Goal: Task Accomplishment & Management: Complete application form

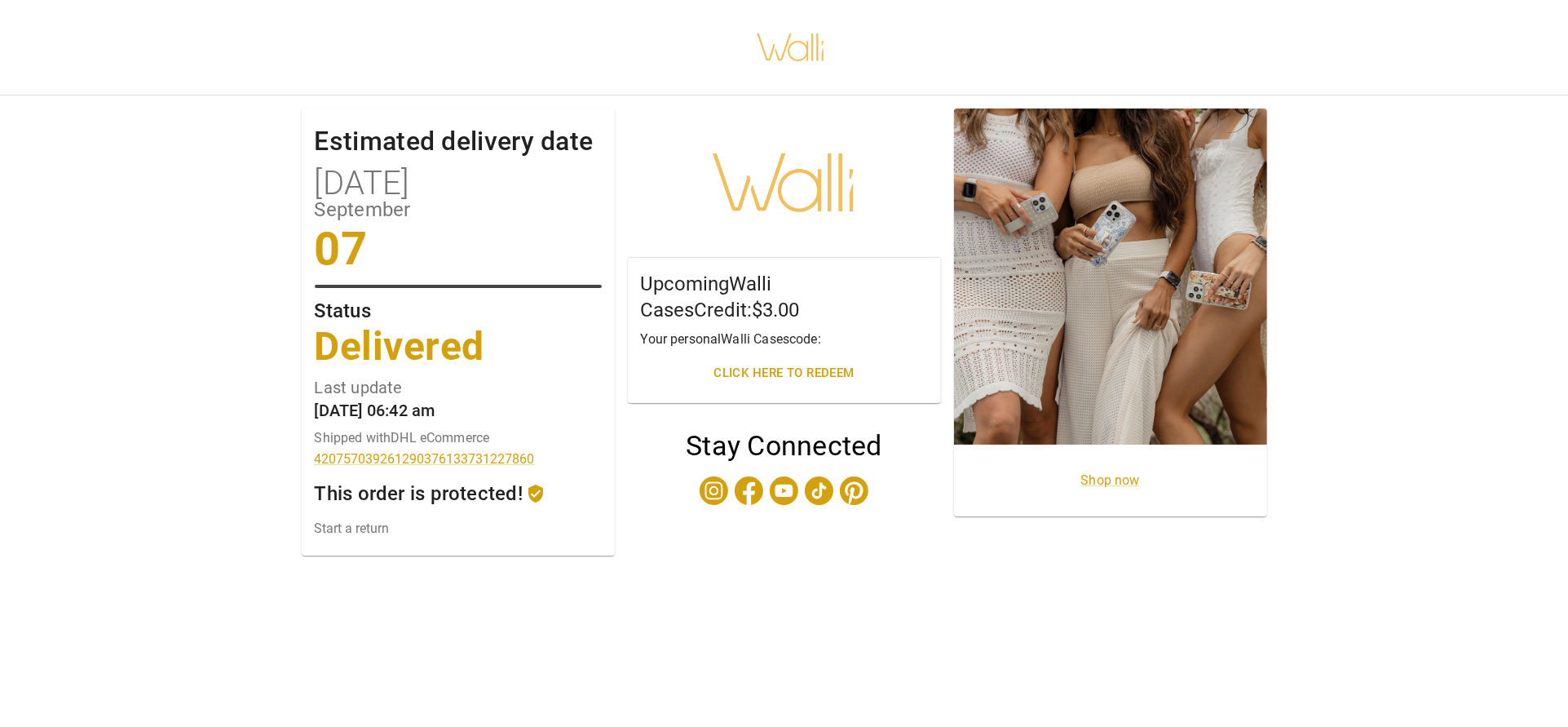
click at [546, 492] on icon at bounding box center [536, 493] width 20 height 20
click at [480, 490] on p "This order is protected!" at bounding box center [418, 493] width 208 height 20
click at [353, 531] on link "Start a return" at bounding box center [458, 528] width 287 height 16
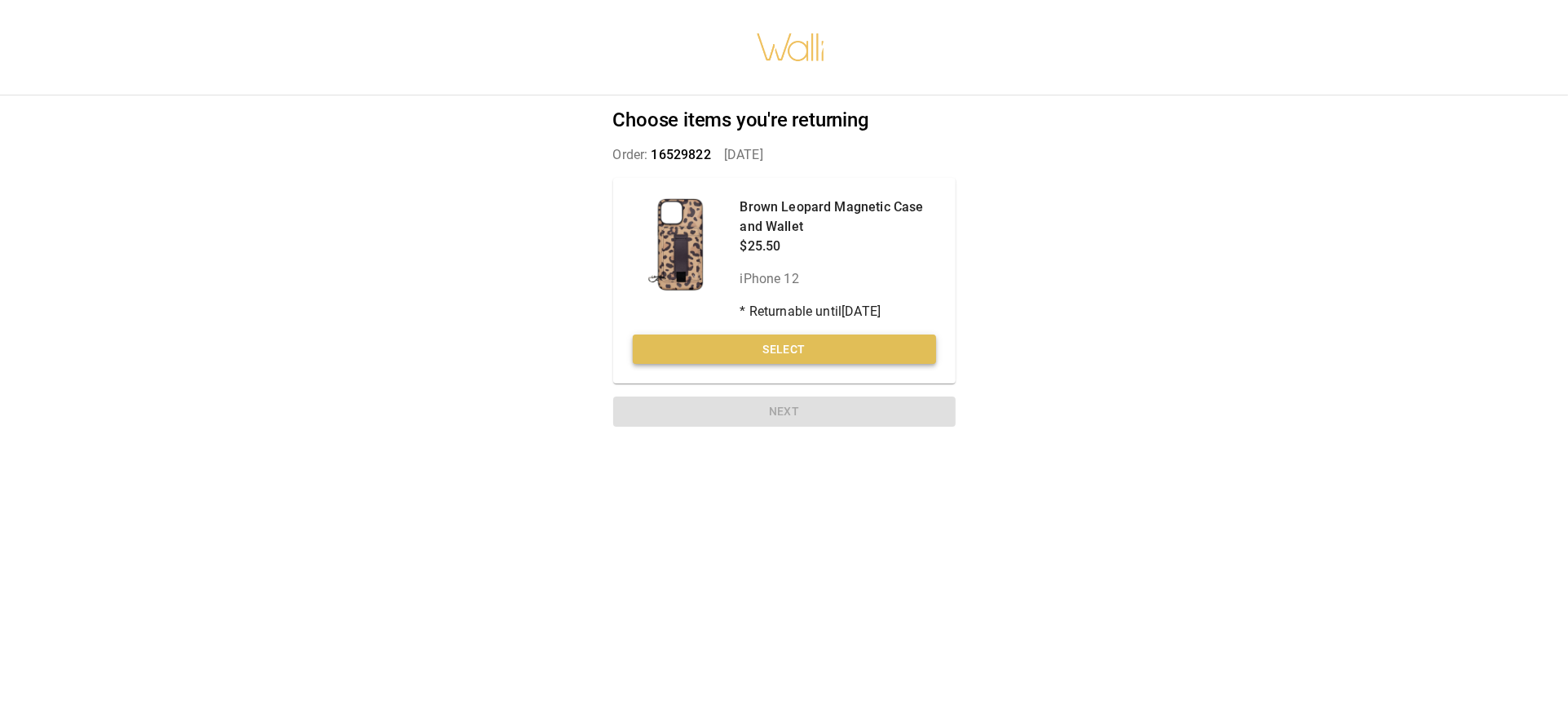
click at [762, 359] on button "Select" at bounding box center [784, 349] width 304 height 30
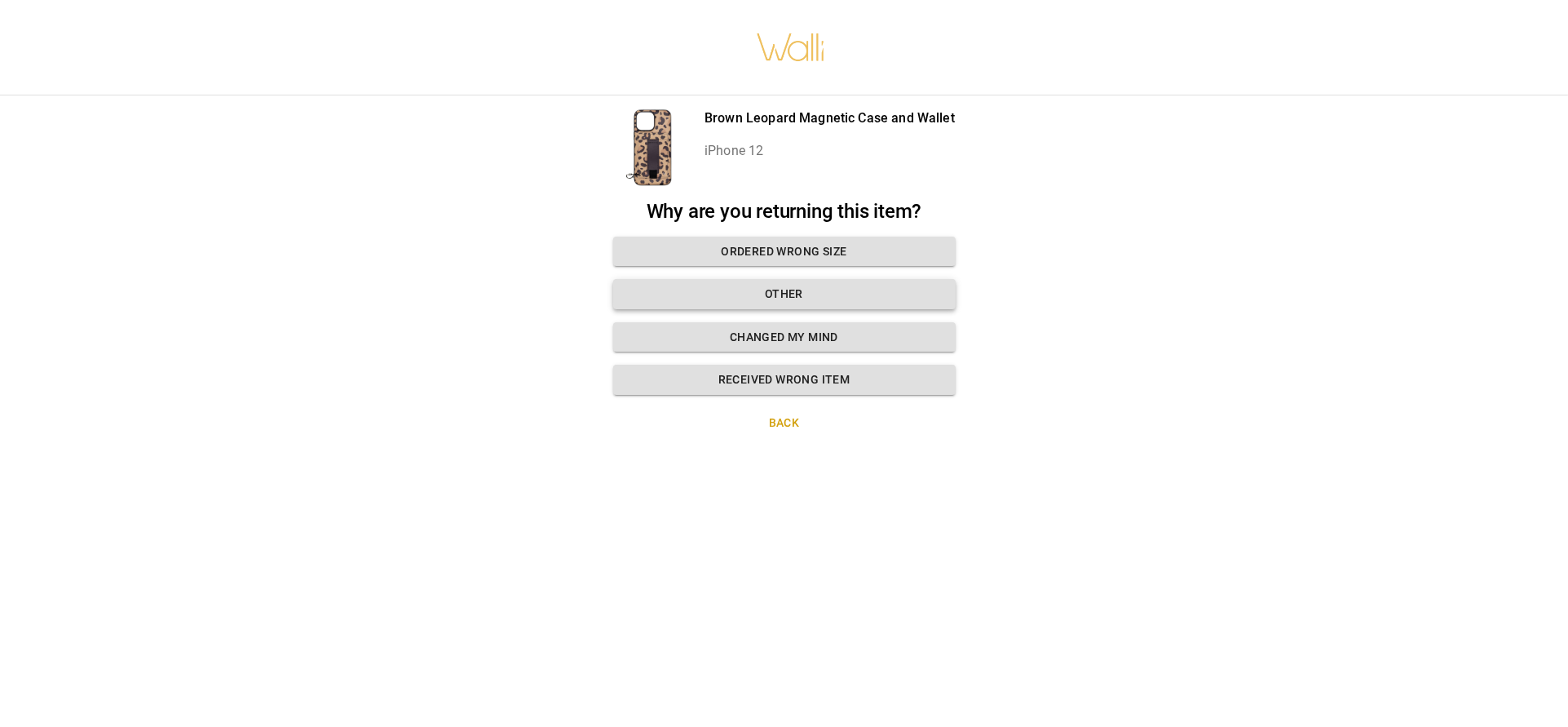
click at [778, 295] on button "Other" at bounding box center [784, 294] width 343 height 30
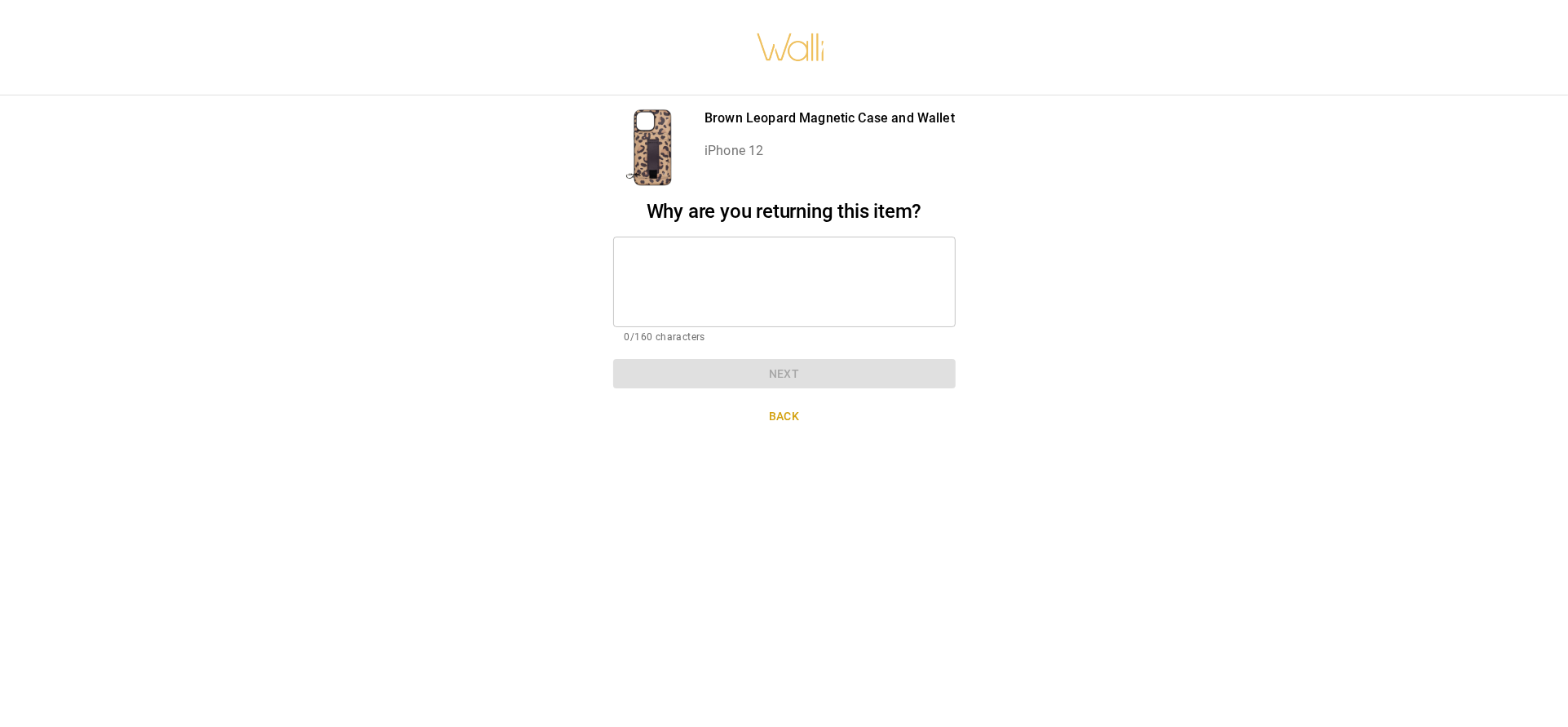
click at [775, 280] on textarea at bounding box center [784, 281] width 319 height 63
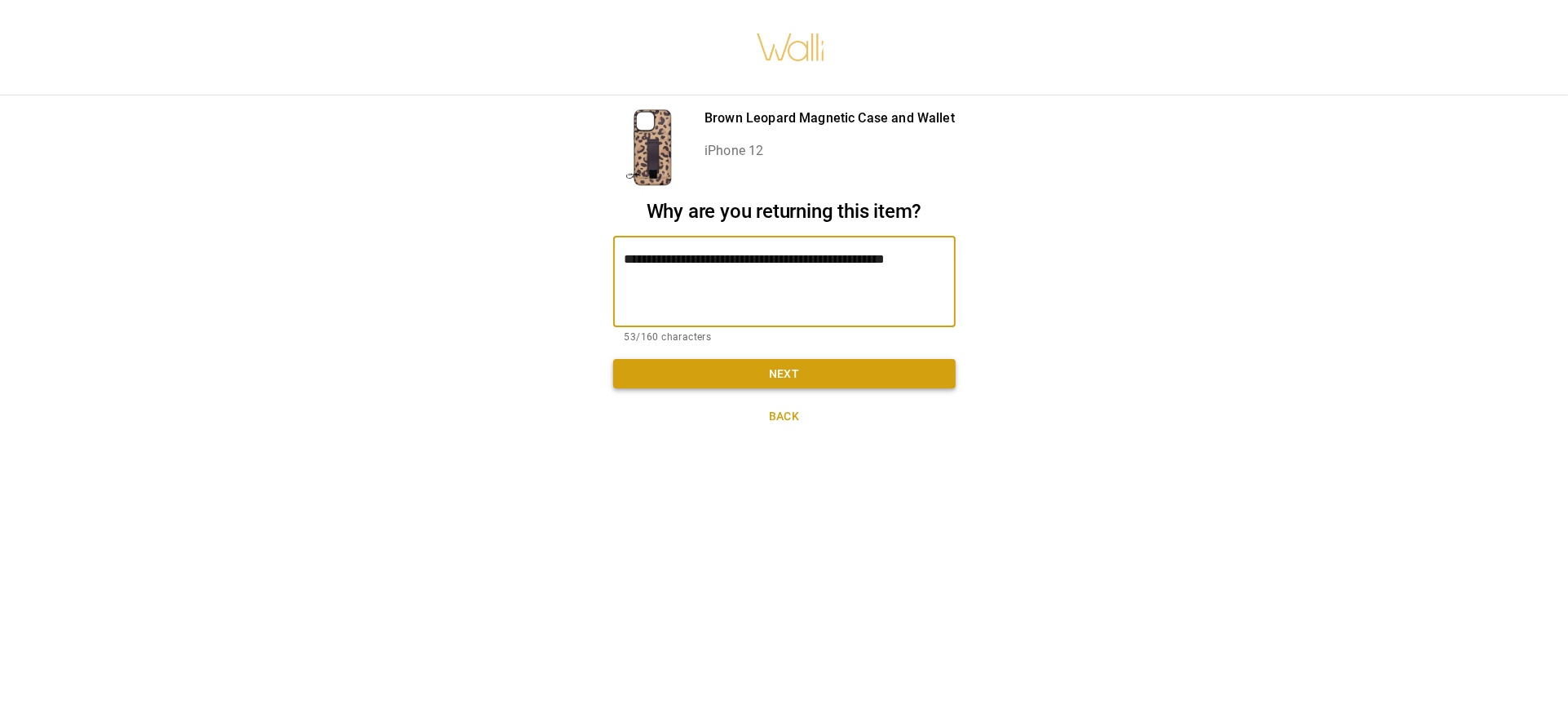
type textarea "**********"
click at [829, 370] on button "Next" at bounding box center [784, 373] width 343 height 30
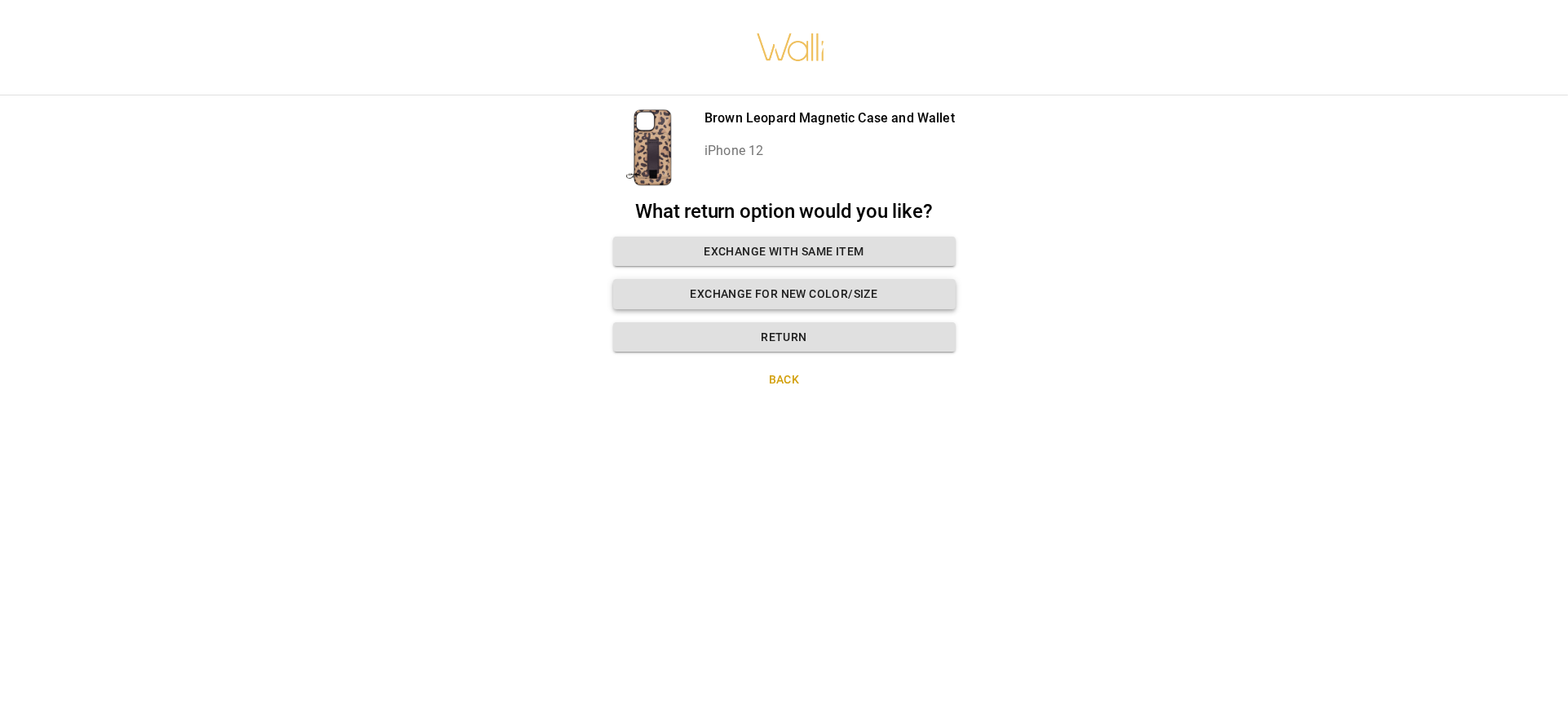
click at [880, 293] on button "Exchange for new color/size" at bounding box center [784, 294] width 343 height 30
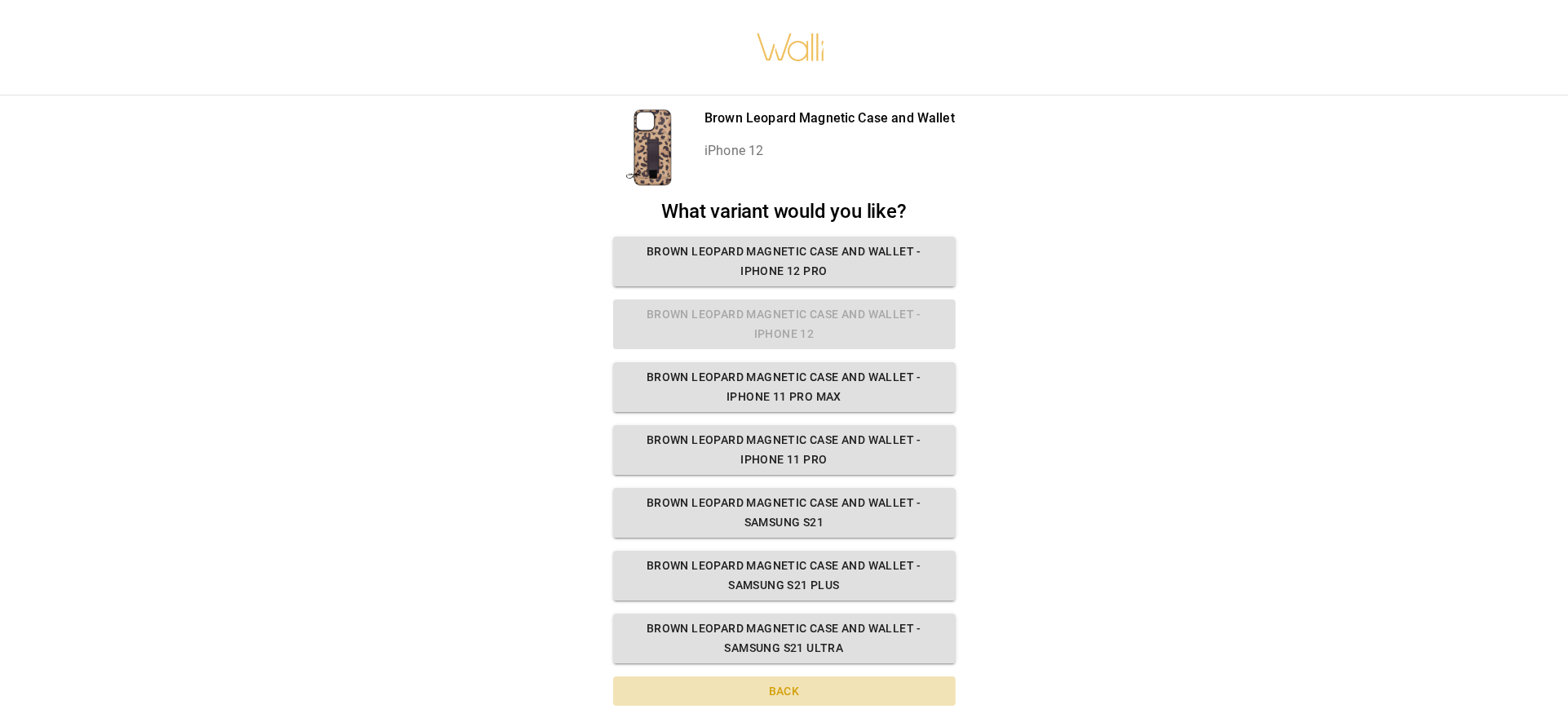
click at [771, 690] on button "Back" at bounding box center [784, 691] width 343 height 30
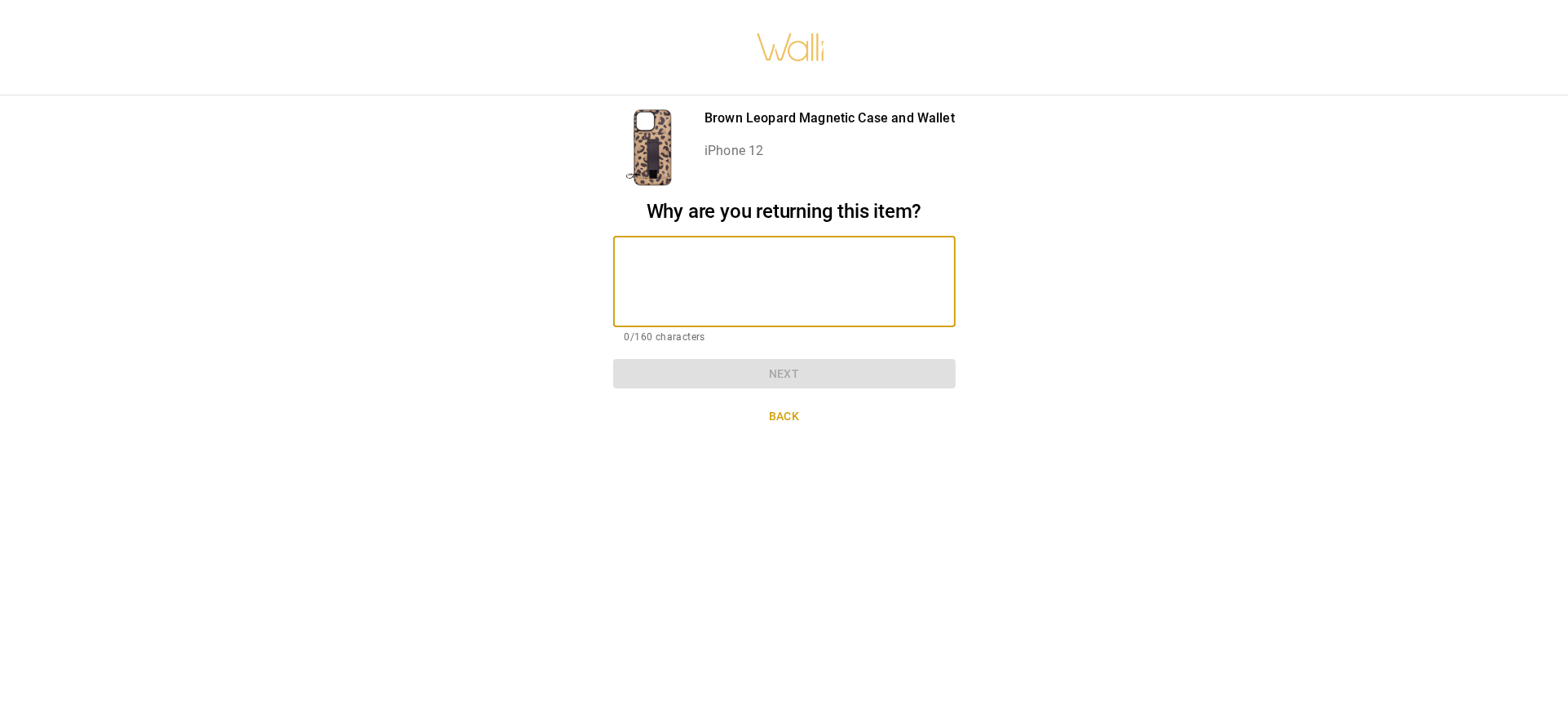
click at [663, 250] on textarea at bounding box center [784, 281] width 319 height 63
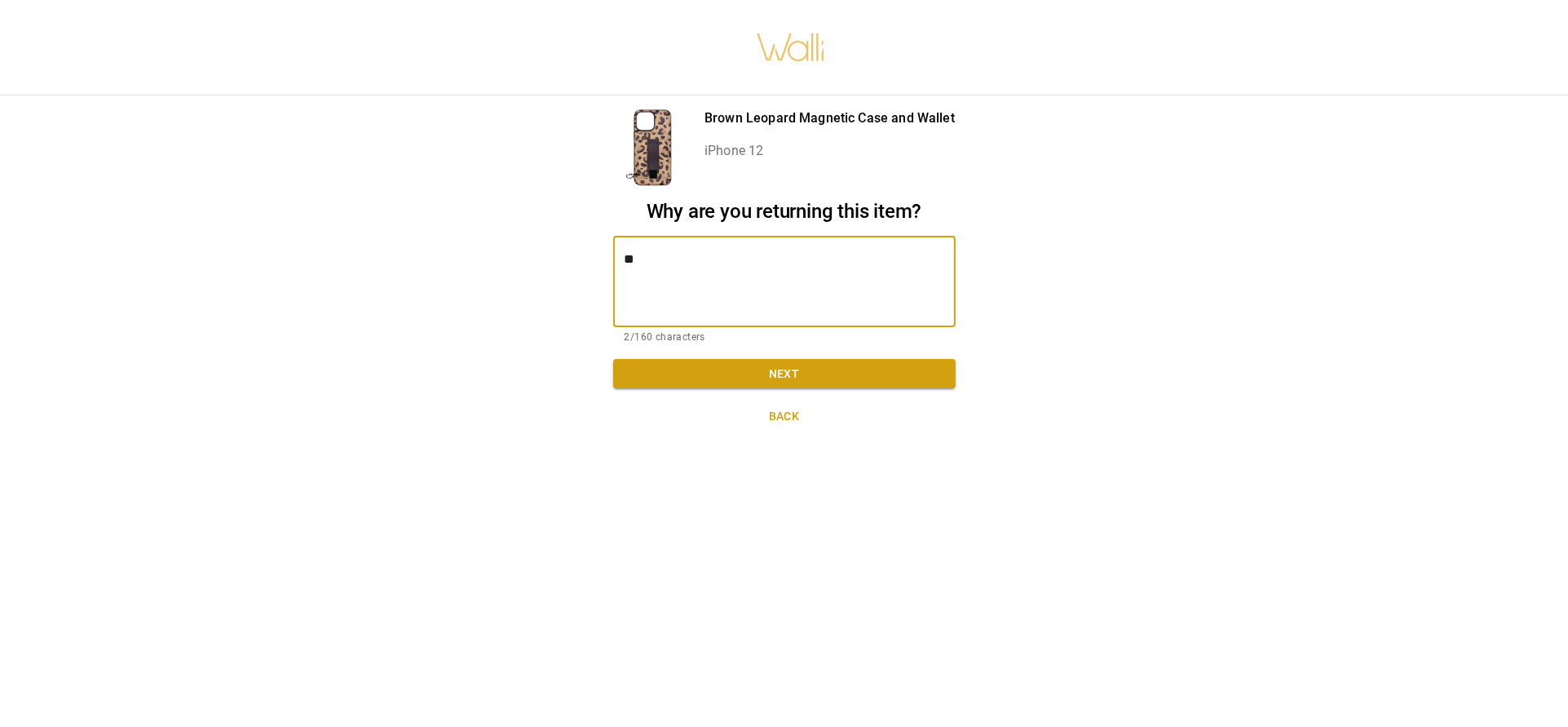
type textarea "*"
type textarea "**********"
click at [717, 359] on button "Next" at bounding box center [784, 373] width 343 height 30
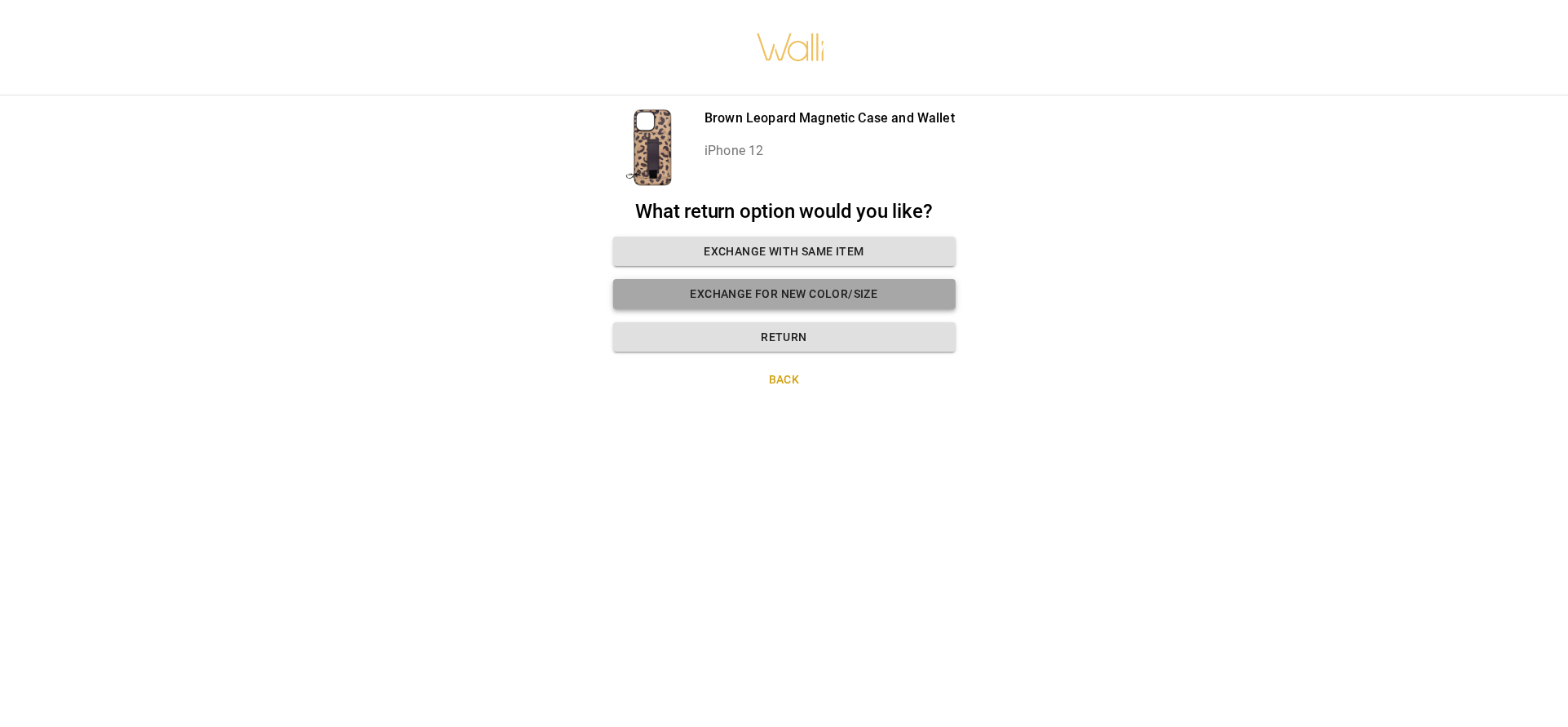
click at [934, 284] on button "Exchange for new color/size" at bounding box center [784, 294] width 343 height 30
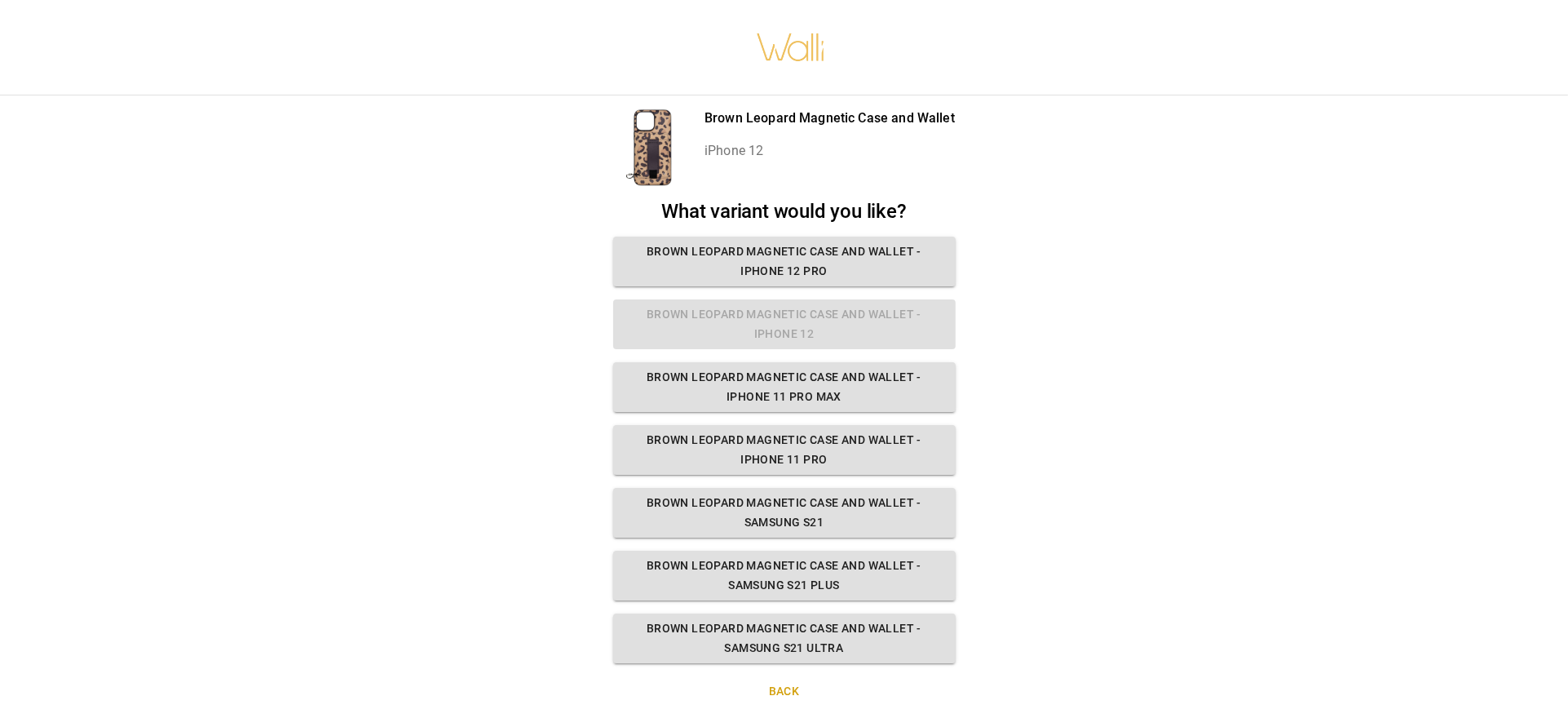
click at [803, 319] on div "What variant would you like? Brown Leopard Magnetic Case and Wallet - iPhone 12…" at bounding box center [784, 431] width 343 height 463
click at [779, 705] on button "Back" at bounding box center [784, 691] width 343 height 30
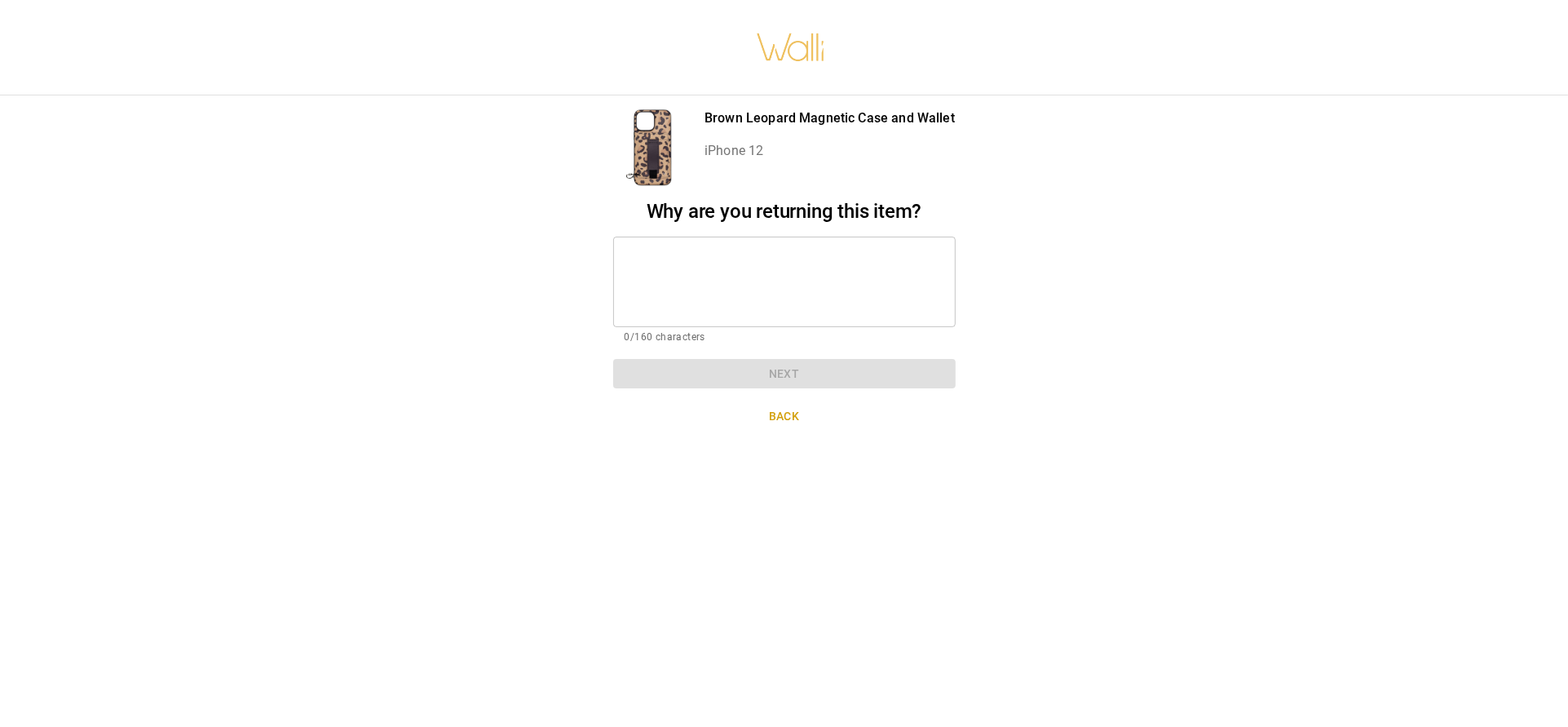
scroll to position [14, 0]
click at [719, 250] on textarea at bounding box center [784, 281] width 319 height 63
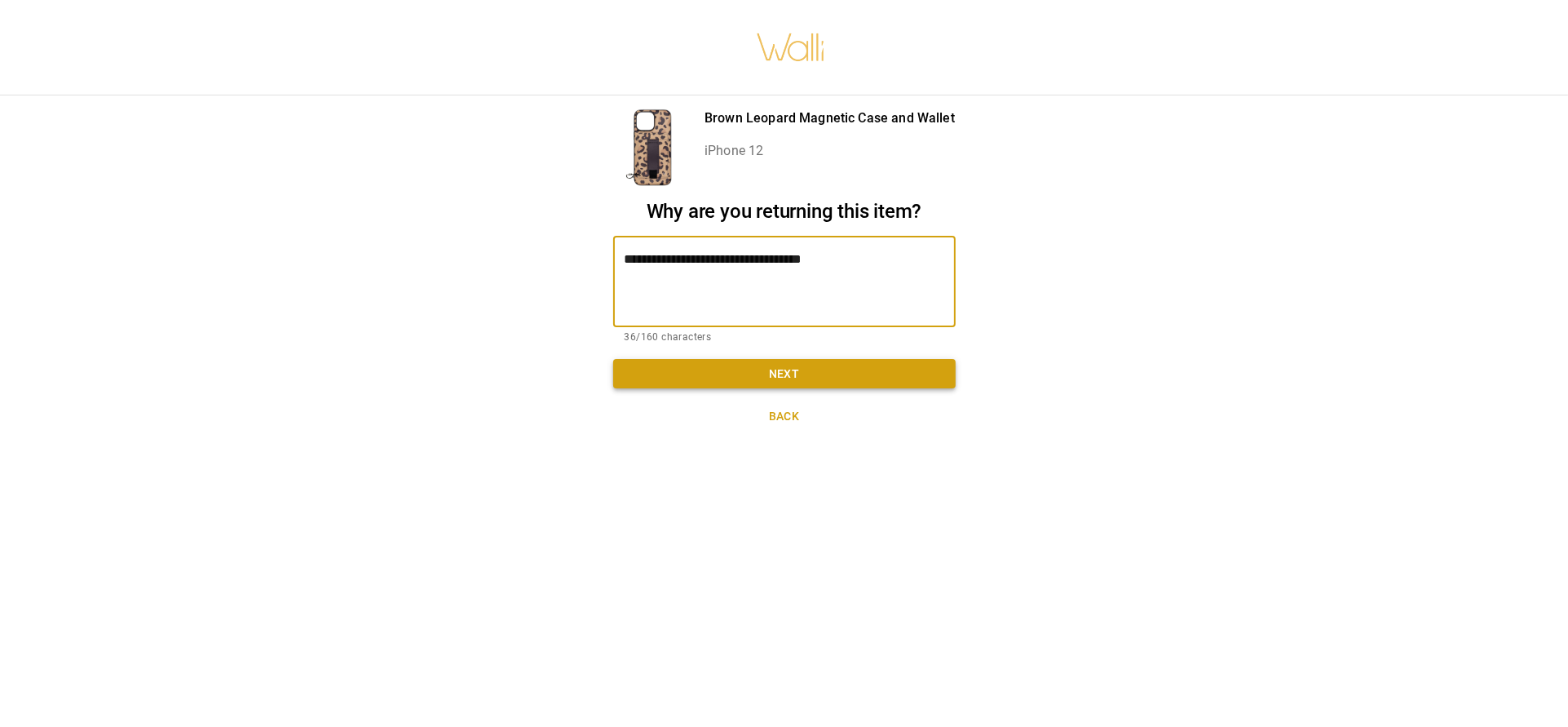
type textarea "**********"
click at [790, 359] on button "Next" at bounding box center [784, 373] width 343 height 30
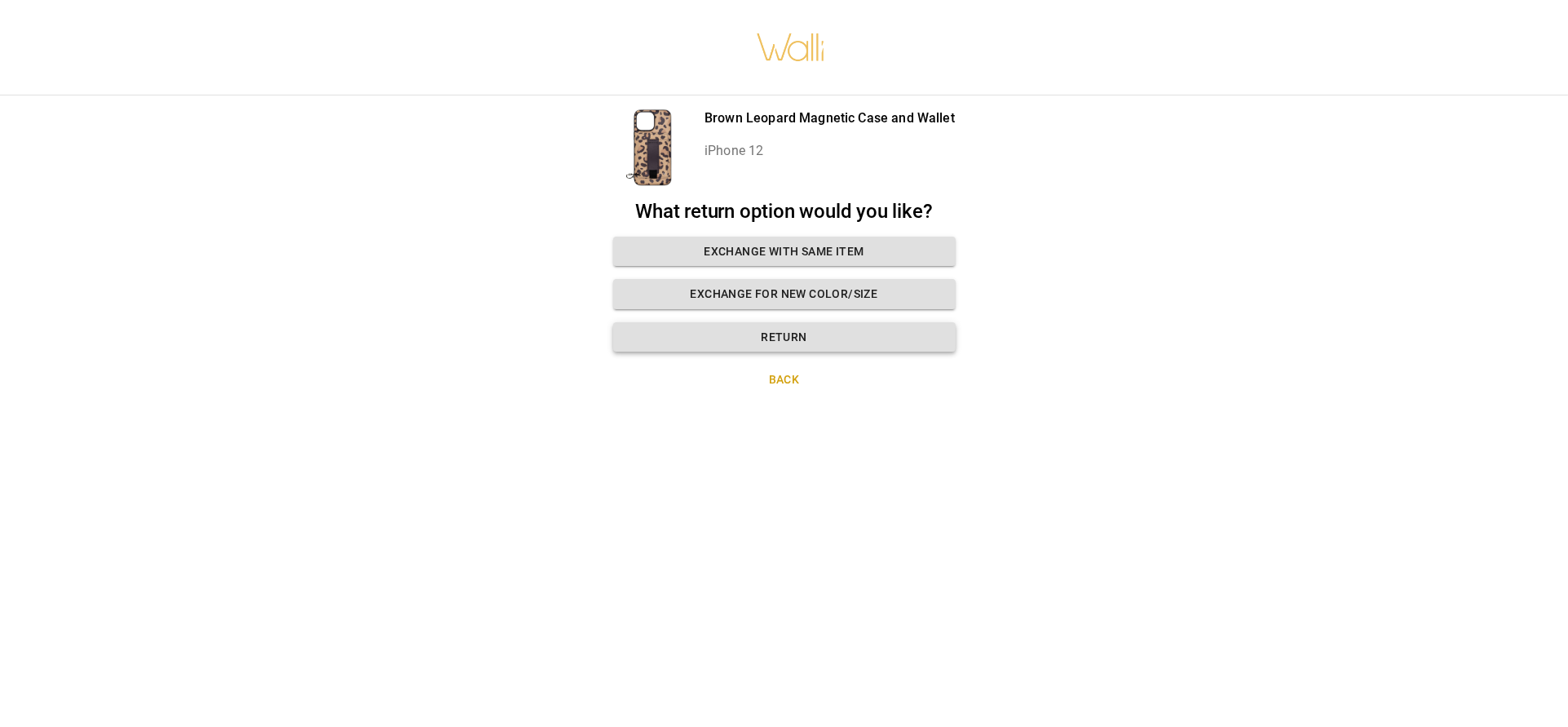
click at [806, 332] on button "Return" at bounding box center [784, 337] width 343 height 30
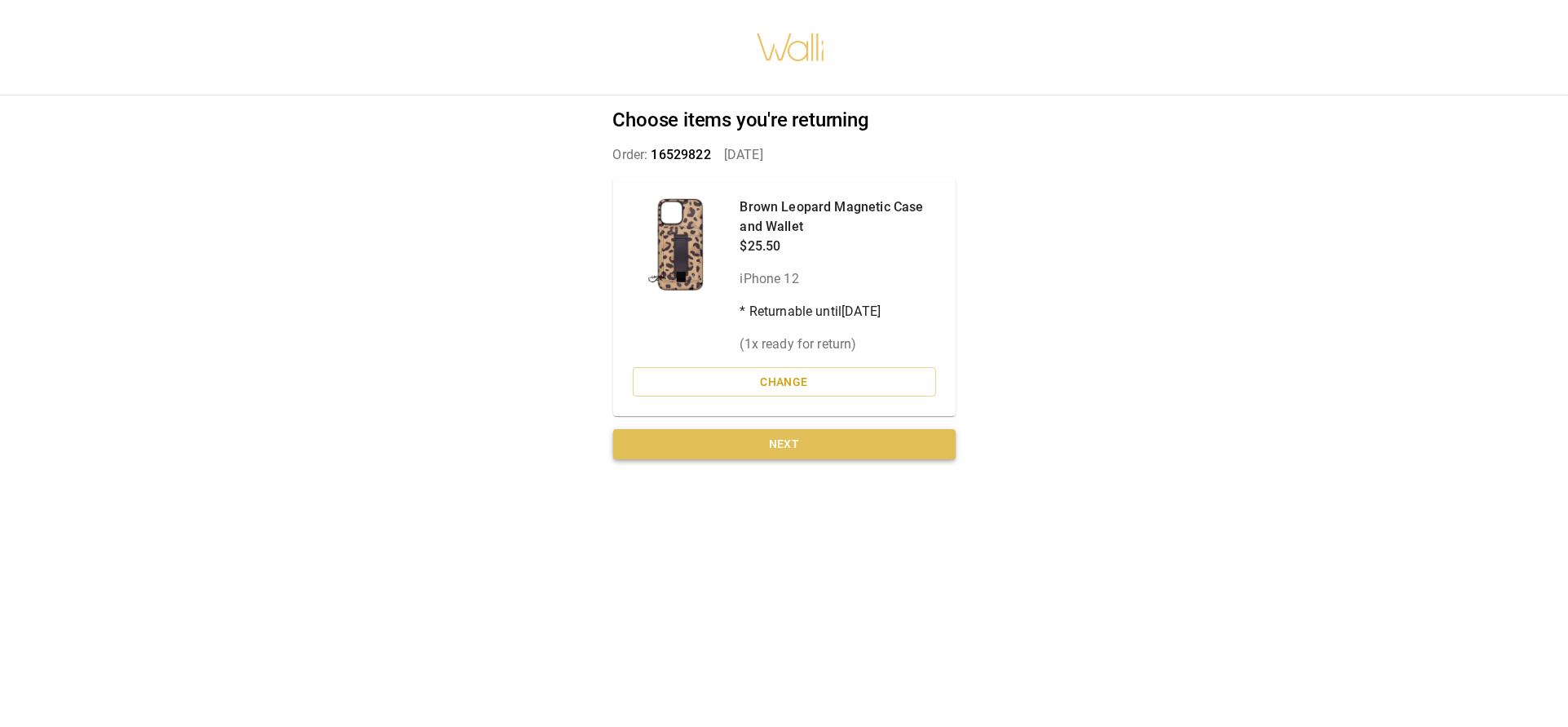
click at [824, 446] on button "Next" at bounding box center [784, 444] width 343 height 30
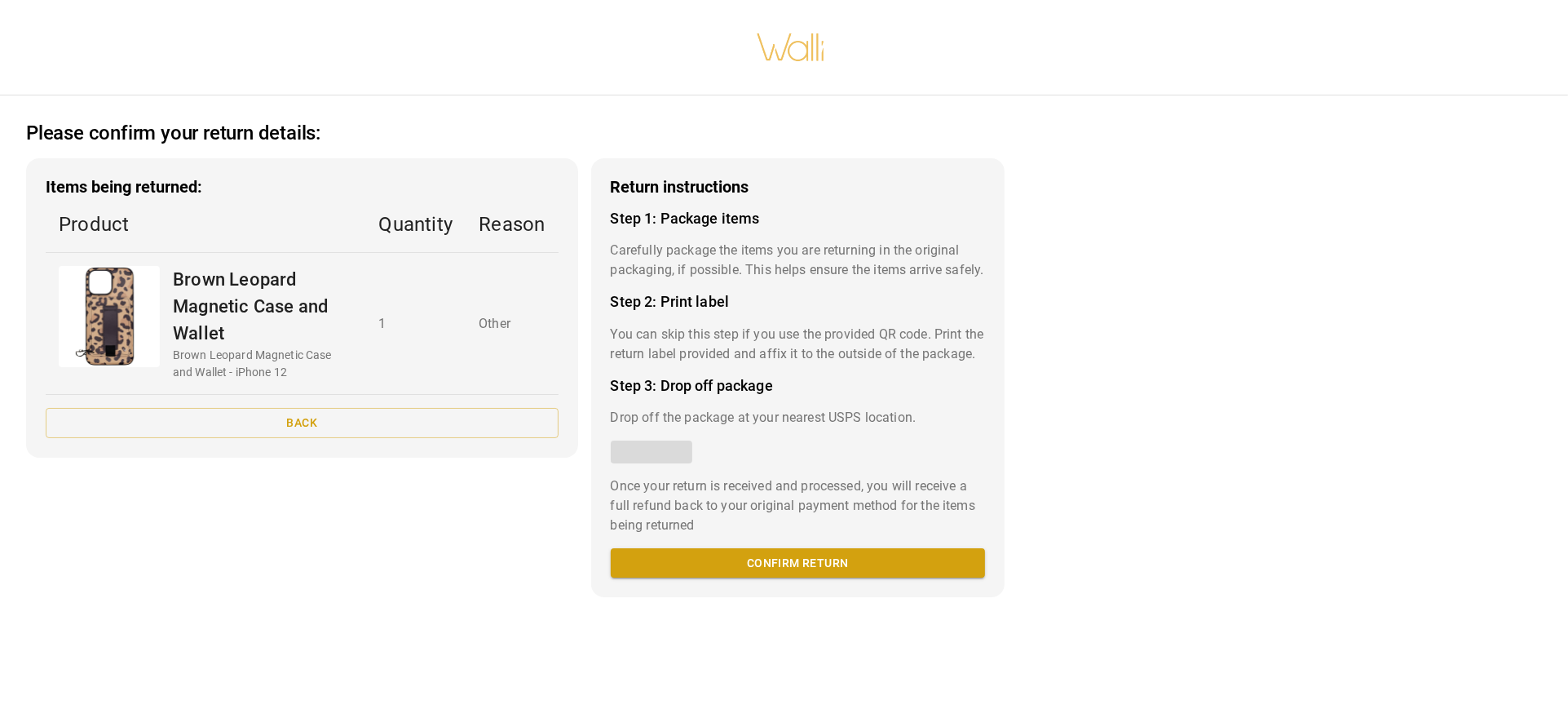
scroll to position [12, 0]
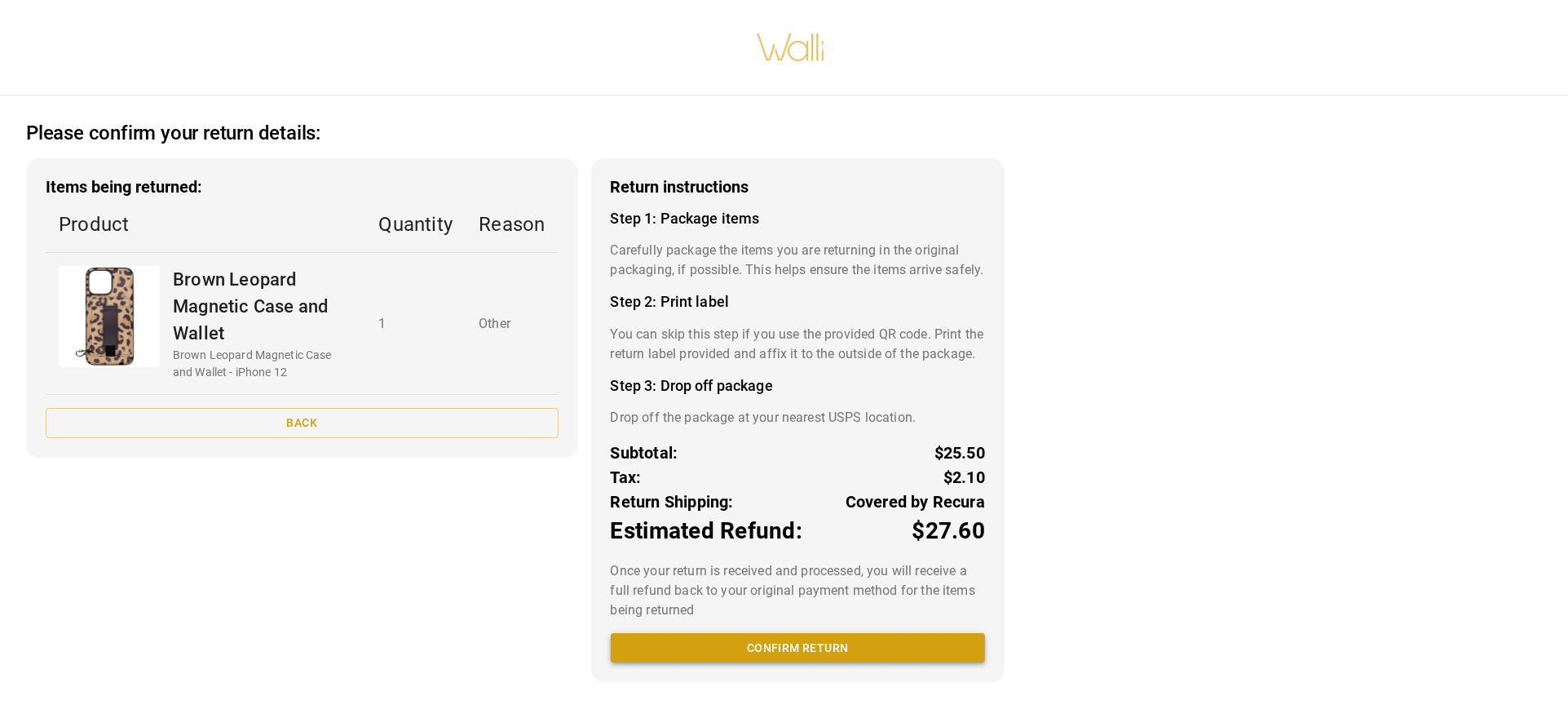
click at [770, 663] on button "Confirm return" at bounding box center [798, 648] width 374 height 30
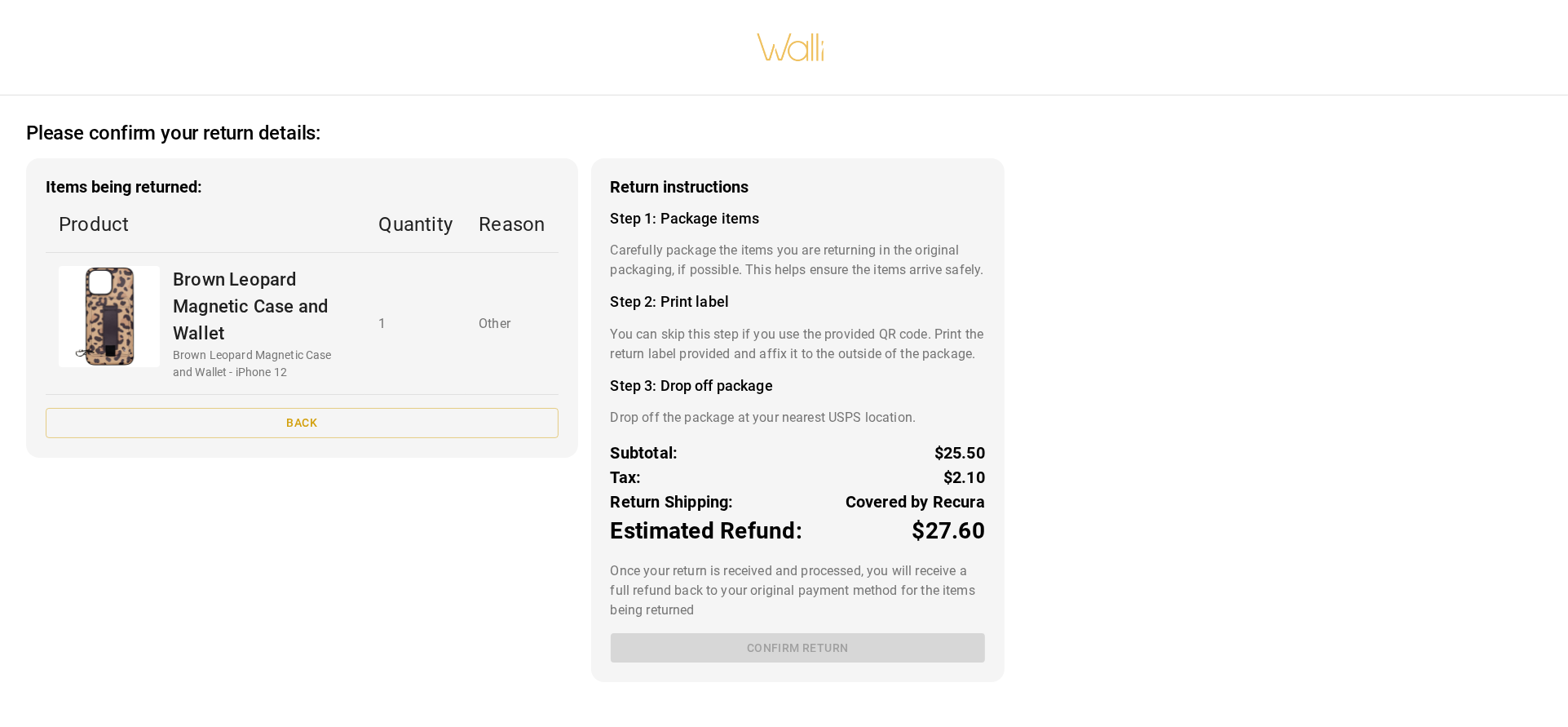
scroll to position [14, 0]
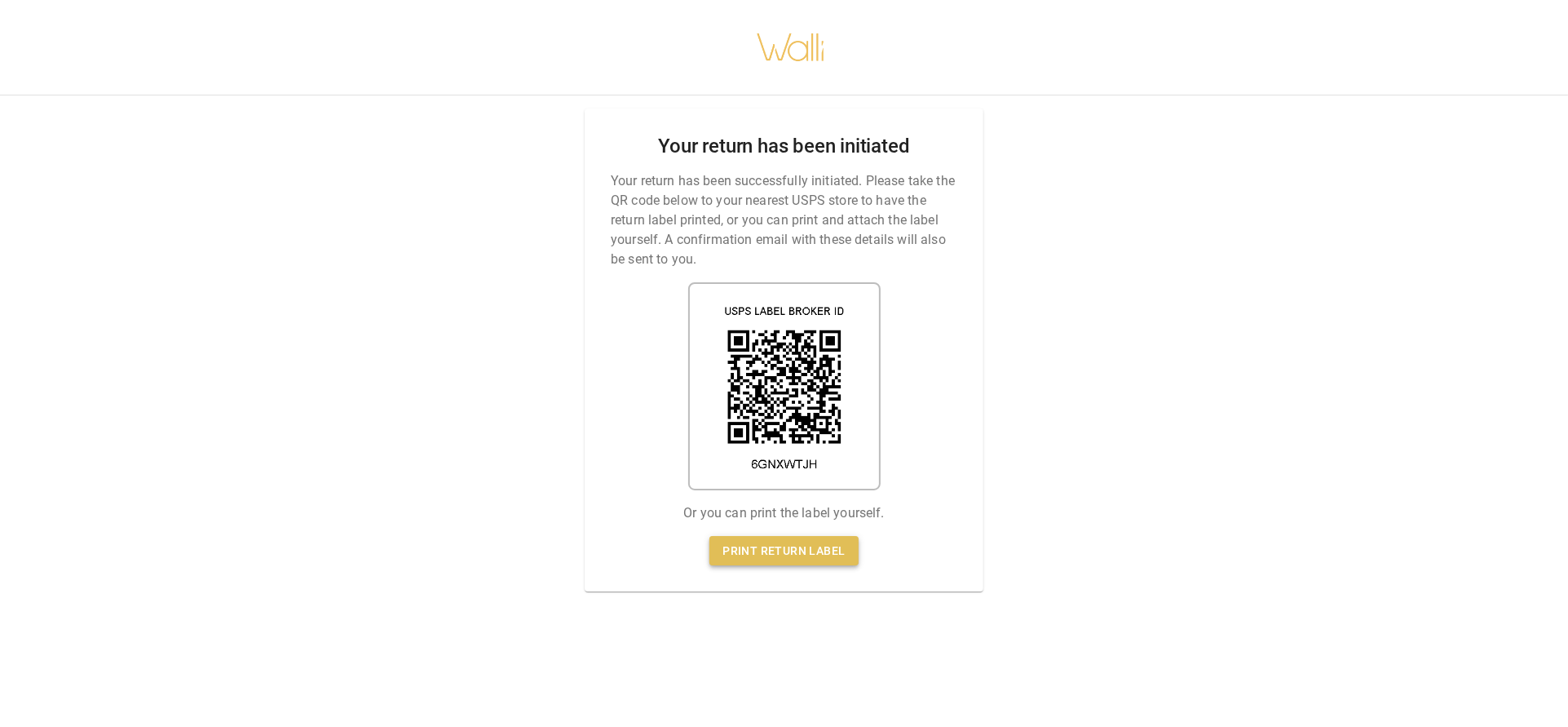
click at [809, 547] on link "Print return label" at bounding box center [784, 551] width 148 height 30
